Goal: Find specific page/section: Find specific page/section

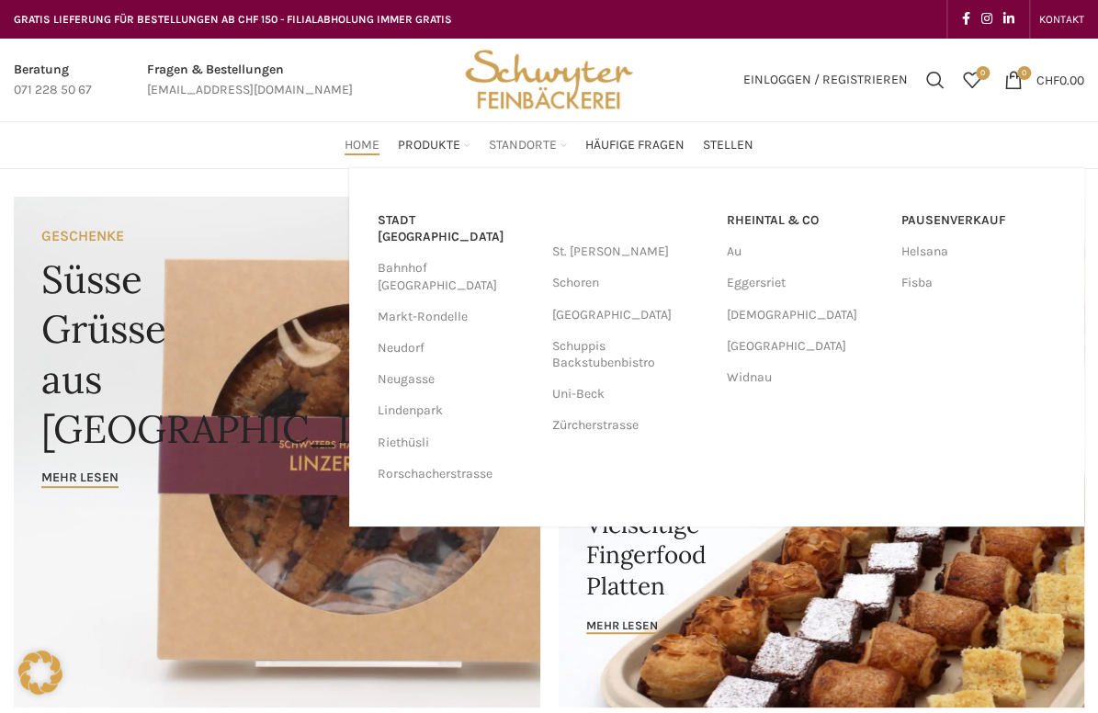
click at [532, 147] on span "Standorte" at bounding box center [523, 145] width 68 height 17
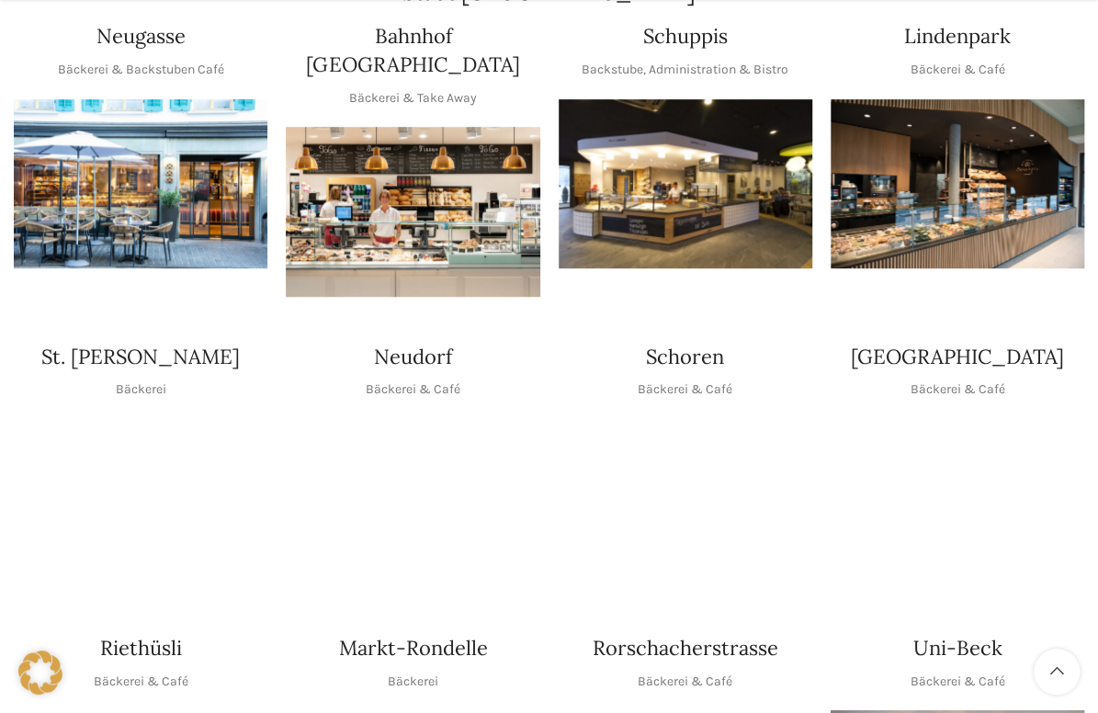
scroll to position [643, 0]
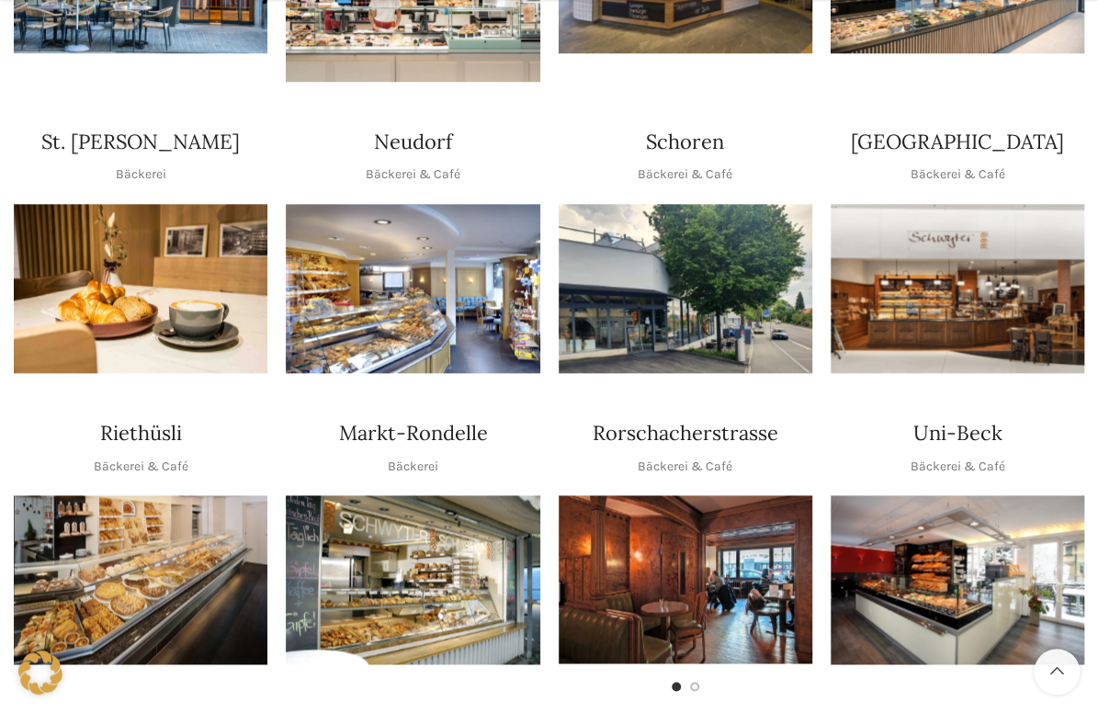
click at [413, 506] on img "1 / 1" at bounding box center [413, 579] width 254 height 169
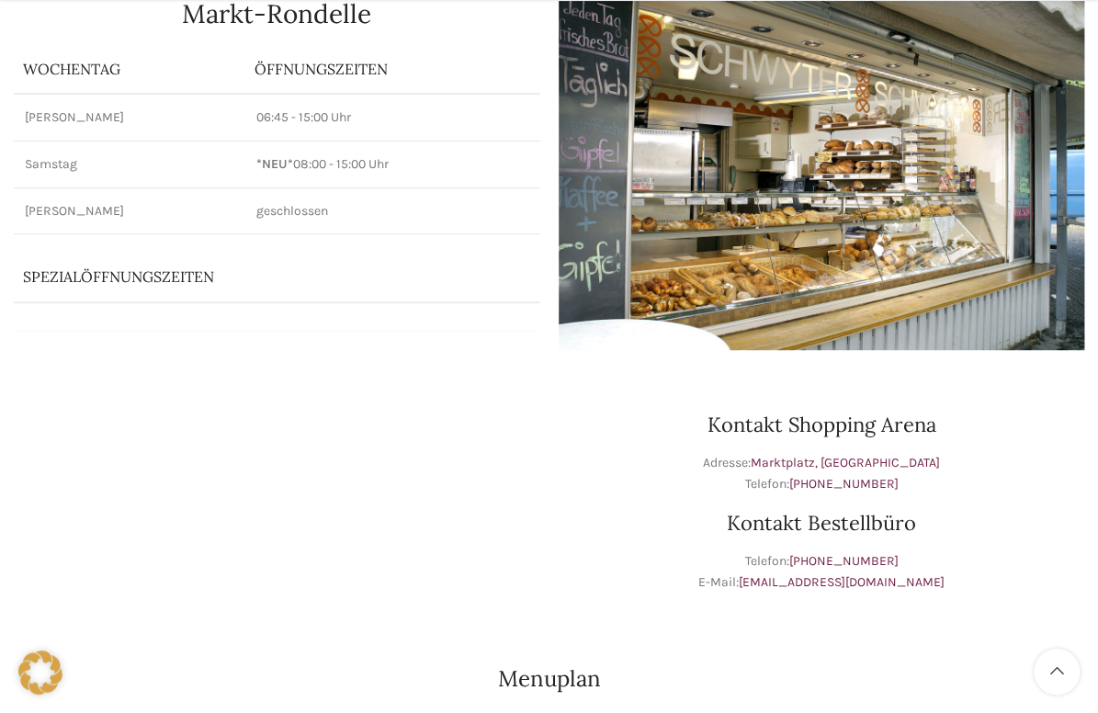
scroll to position [428, 0]
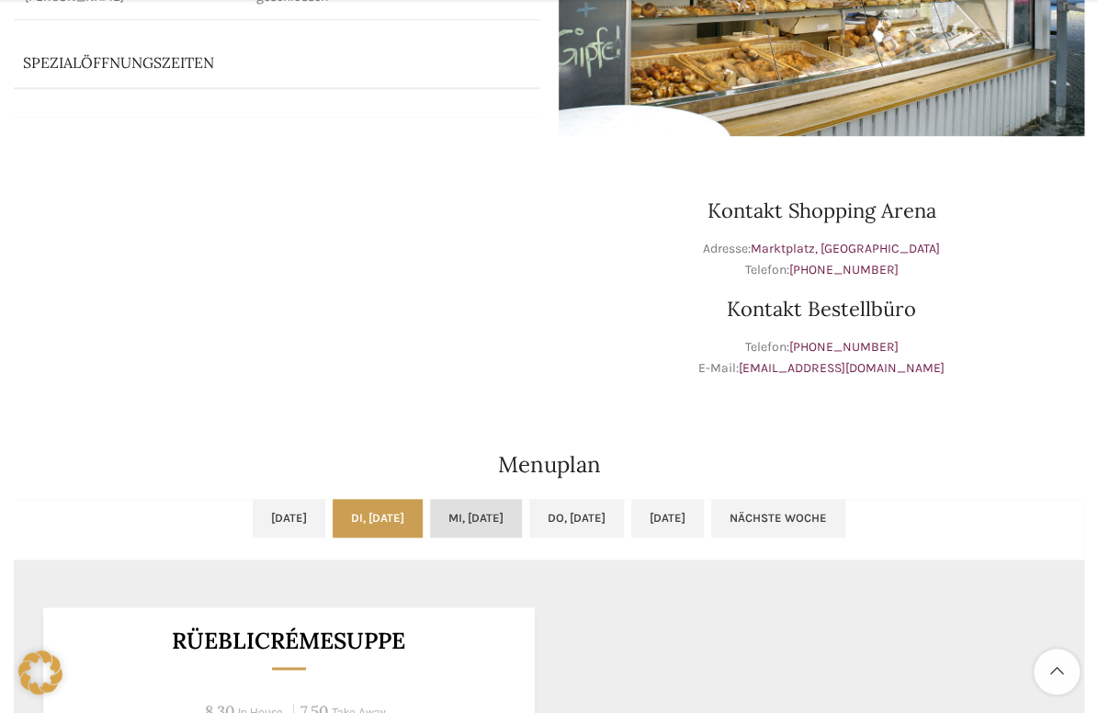
click at [493, 514] on link "Mi, [DATE]" at bounding box center [476, 518] width 92 height 39
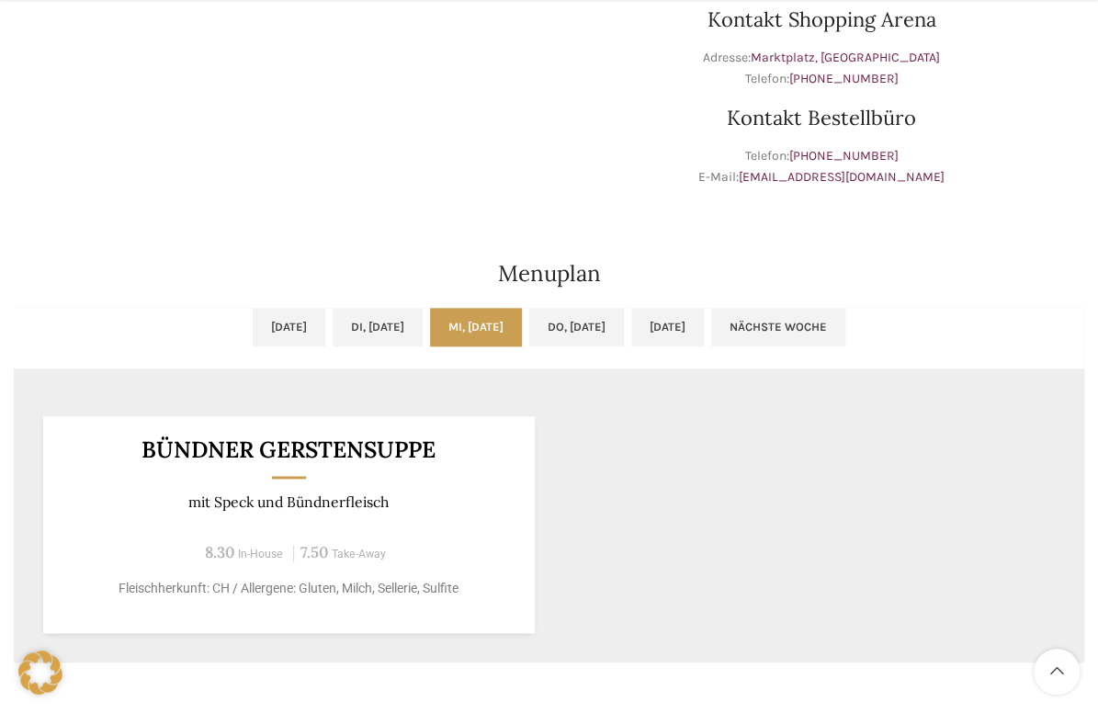
scroll to position [0, 0]
